Goal: Find specific page/section

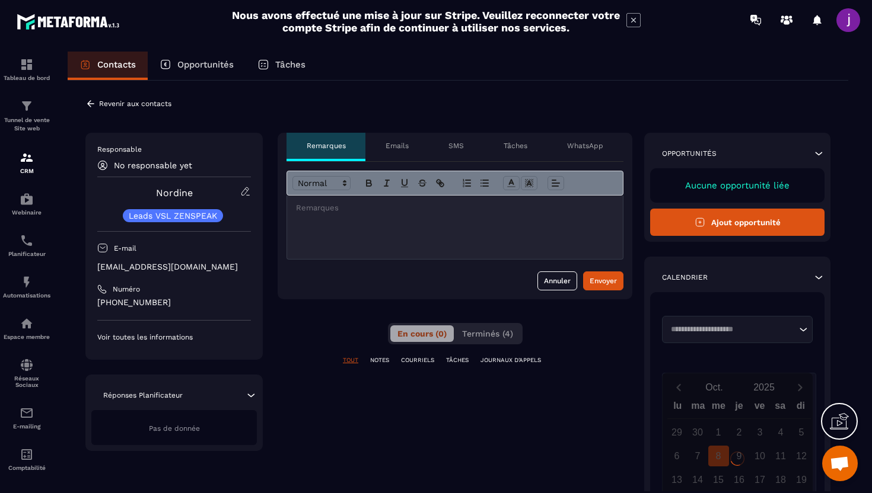
click at [96, 107] on div "Revenir aux contacts" at bounding box center [128, 103] width 86 height 11
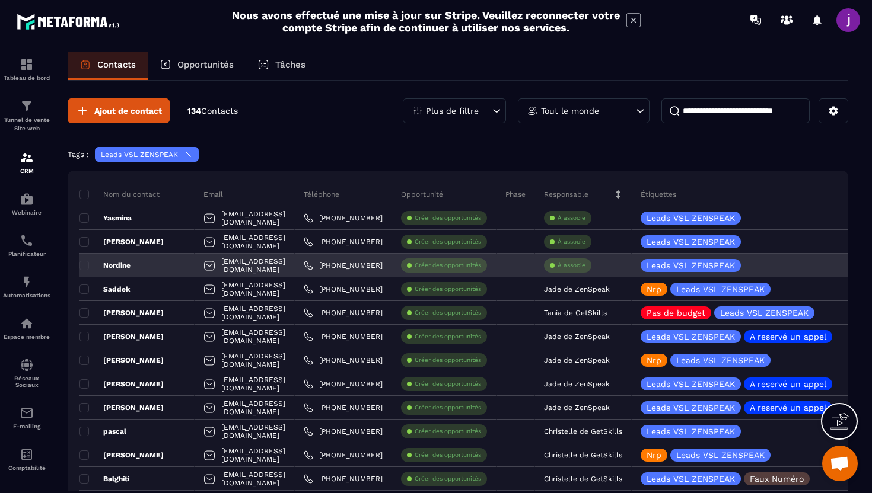
click at [143, 264] on div "Nordine" at bounding box center [136, 266] width 115 height 24
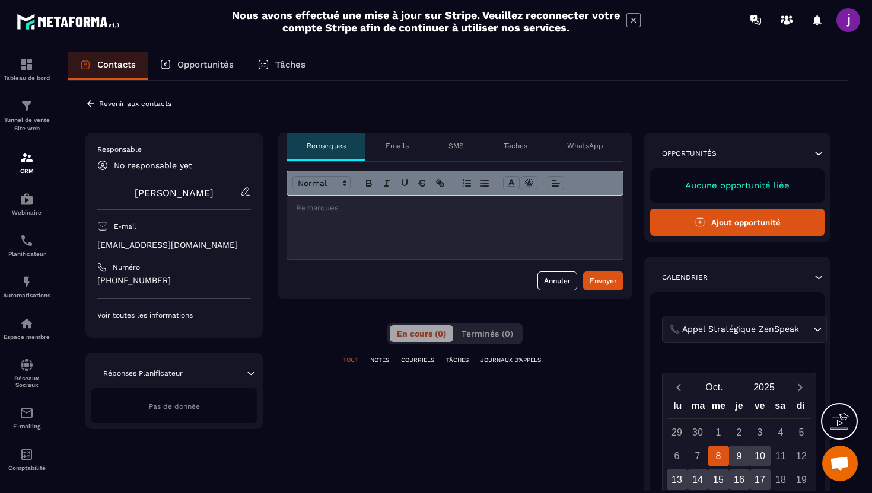
click at [326, 235] on div at bounding box center [455, 227] width 336 height 63
